Goal: Navigation & Orientation: Go to known website

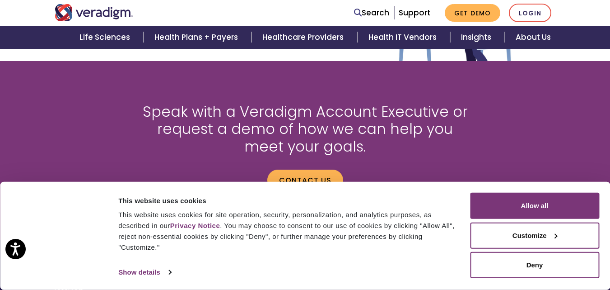
scroll to position [1021, 0]
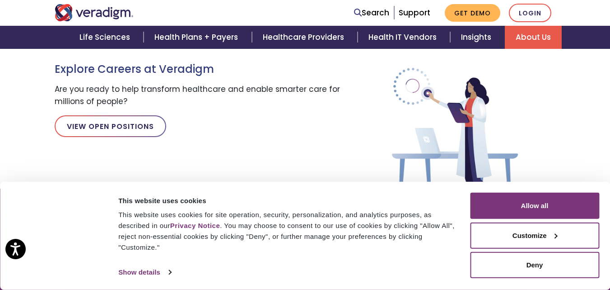
click at [521, 35] on link "About Us" at bounding box center [533, 37] width 57 height 23
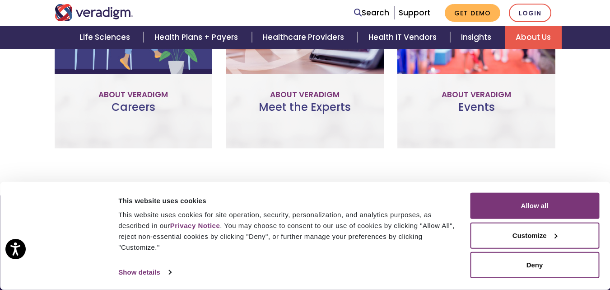
scroll to position [772, 0]
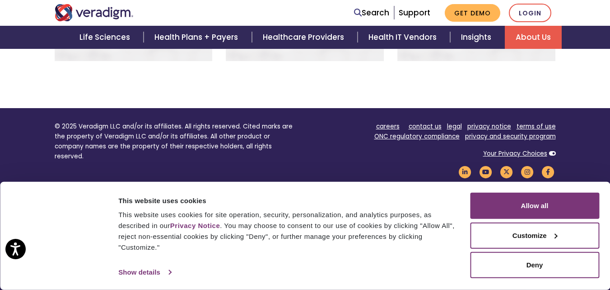
click at [143, 266] on link "Show details" at bounding box center [144, 272] width 52 height 14
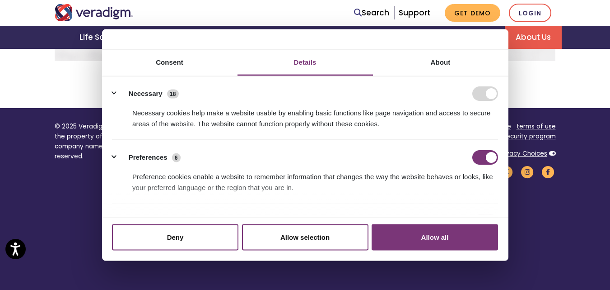
click at [46, 196] on footer "© 2025 Veradigm LLC and/or its affiliates. All rights reserved. Cited marks are…" at bounding box center [305, 203] width 610 height 190
click at [20, 249] on icon "Open accessiBe: accessibility options, statement and help" at bounding box center [15, 248] width 11 height 14
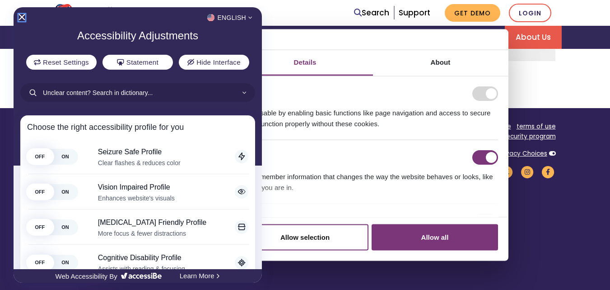
click at [21, 14] on icon "Close Accessibility Interface" at bounding box center [22, 17] width 6 height 6
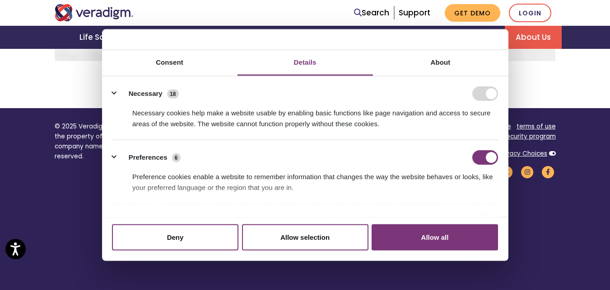
click at [55, 220] on footer "© 2025 Veradigm LLC and/or its affiliates. All rights reserved. Cited marks are…" at bounding box center [305, 203] width 610 height 190
drag, startPoint x: 560, startPoint y: 213, endPoint x: 554, endPoint y: 214, distance: 6.4
click at [559, 213] on footer "© 2025 Veradigm LLC and/or its affiliates. All rights reserved. Cited marks are…" at bounding box center [305, 203] width 610 height 190
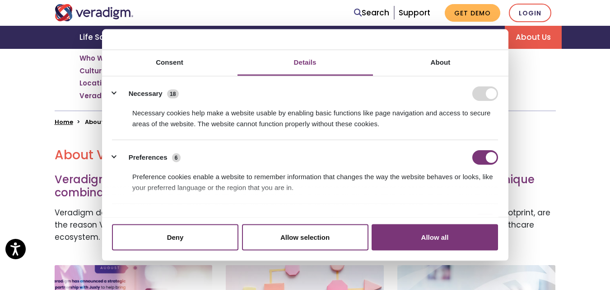
scroll to position [94, 0]
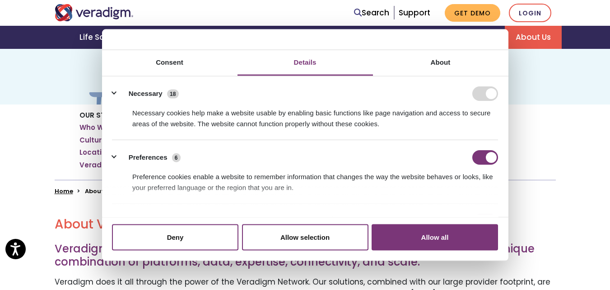
click at [63, 191] on link "Home" at bounding box center [64, 191] width 19 height 9
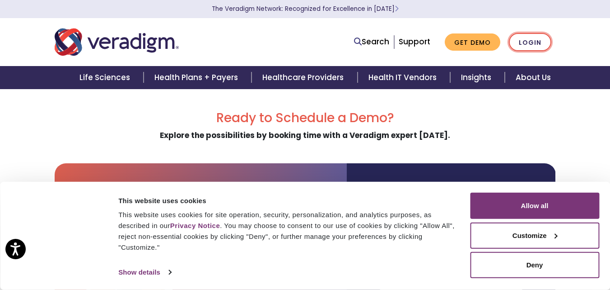
click at [525, 44] on link "Login" at bounding box center [530, 42] width 42 height 19
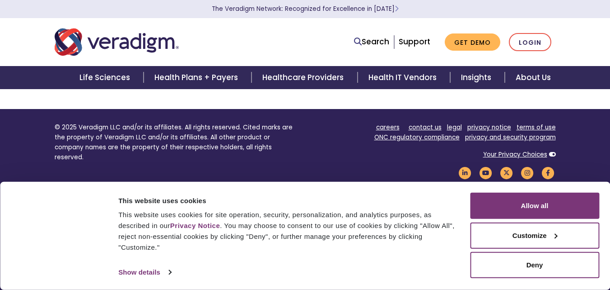
scroll to position [625, 0]
